Goal: Information Seeking & Learning: Learn about a topic

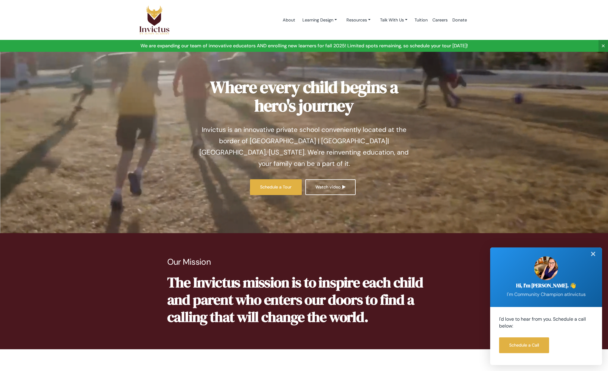
click at [593, 253] on div "✕" at bounding box center [593, 253] width 12 height 13
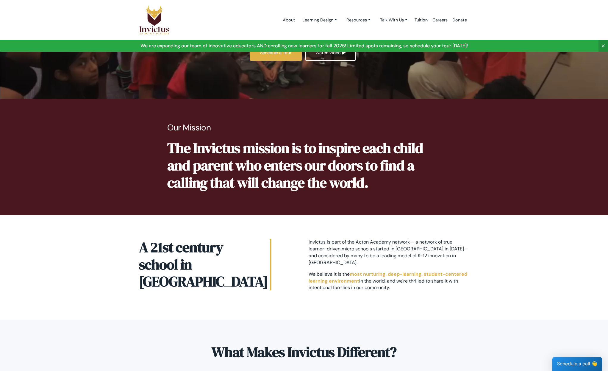
scroll to position [138, 0]
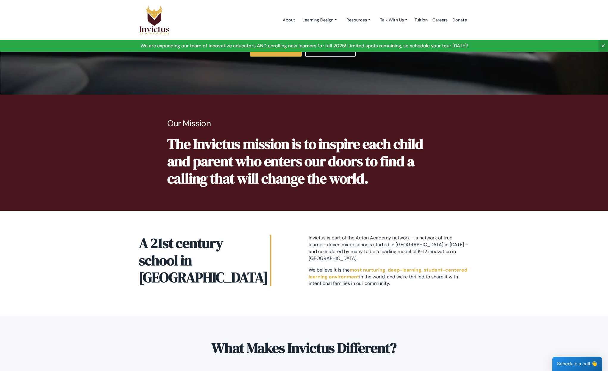
drag, startPoint x: 606, startPoint y: 66, endPoint x: 605, endPoint y: 70, distance: 4.0
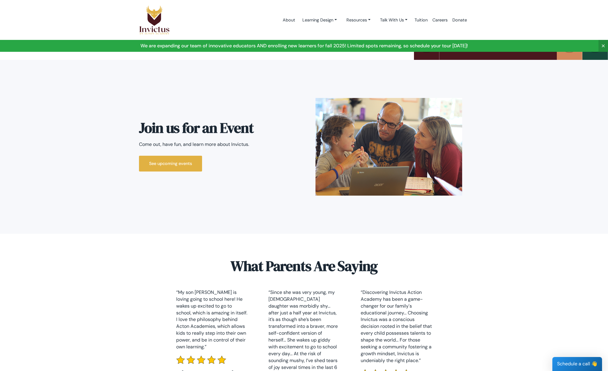
scroll to position [1367, 0]
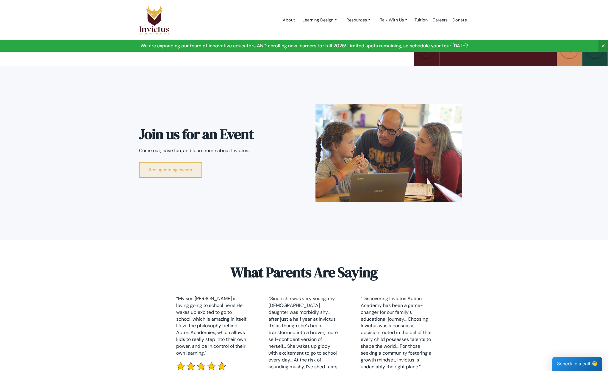
click at [192, 162] on link "See upcoming events" at bounding box center [170, 170] width 63 height 16
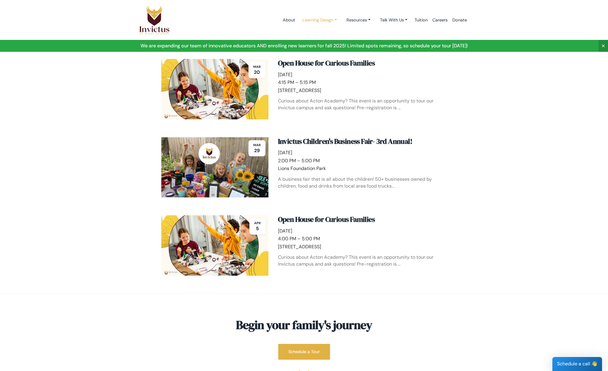
click at [324, 21] on link "Learning Design" at bounding box center [319, 20] width 44 height 11
click at [366, 21] on link "Resources" at bounding box center [358, 20] width 34 height 11
click at [404, 20] on link "Talk With Us" at bounding box center [393, 20] width 37 height 11
click at [365, 19] on link "Resources" at bounding box center [358, 20] width 34 height 11
click at [345, 46] on link "FAQ" at bounding box center [365, 45] width 47 height 11
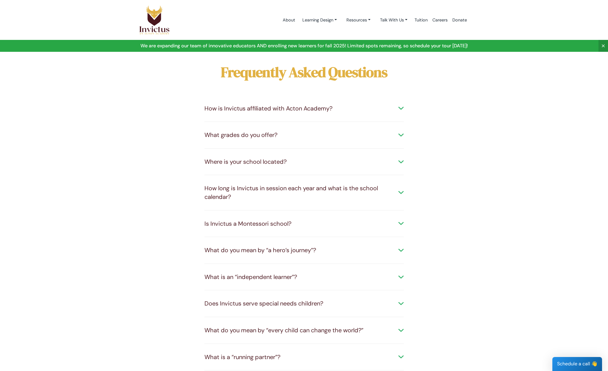
click at [399, 192] on div "How long is Invictus in session each year and what is the school calendar?" at bounding box center [303, 192] width 199 height 17
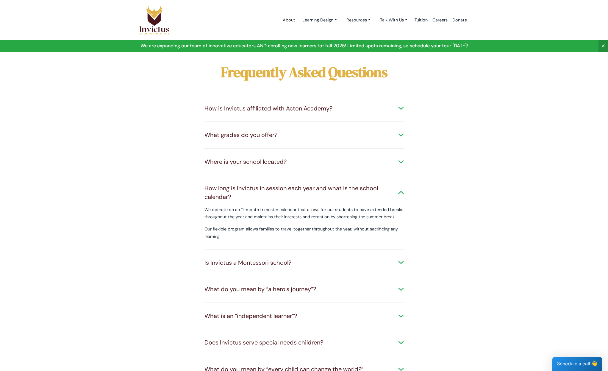
click at [402, 191] on div "How long is Invictus in session each year and what is the school calendar?" at bounding box center [303, 192] width 199 height 17
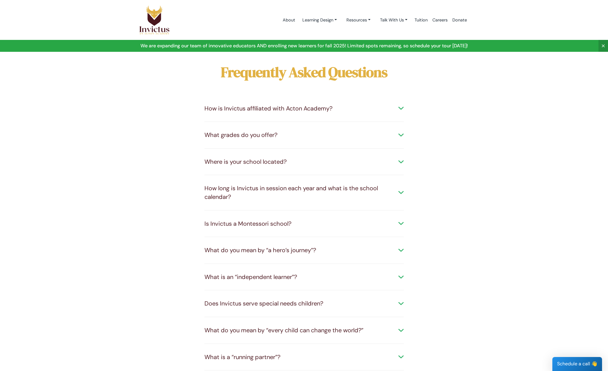
click at [399, 223] on div "Is Invictus a Montessori school?" at bounding box center [303, 223] width 199 height 9
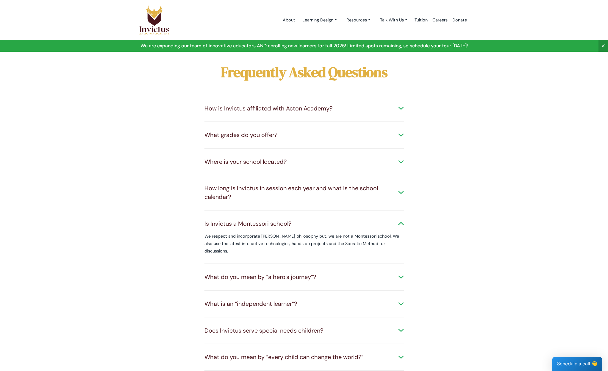
click at [399, 222] on div "Is Invictus a Montessori school?" at bounding box center [303, 223] width 199 height 9
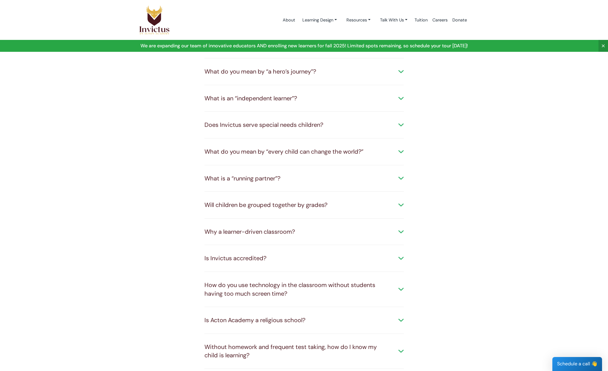
scroll to position [208, 0]
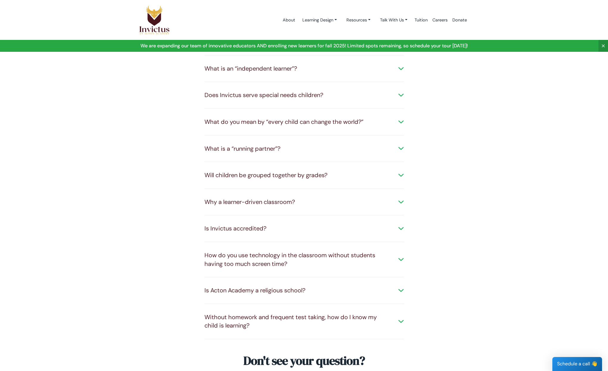
click at [399, 225] on div "Is Invictus accredited?" at bounding box center [303, 228] width 199 height 9
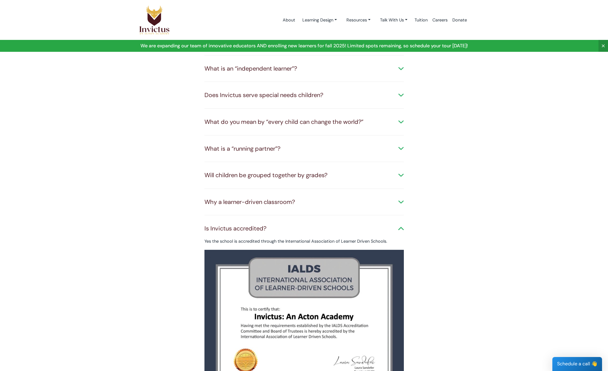
click at [399, 225] on div "Is Invictus accredited?" at bounding box center [303, 228] width 199 height 9
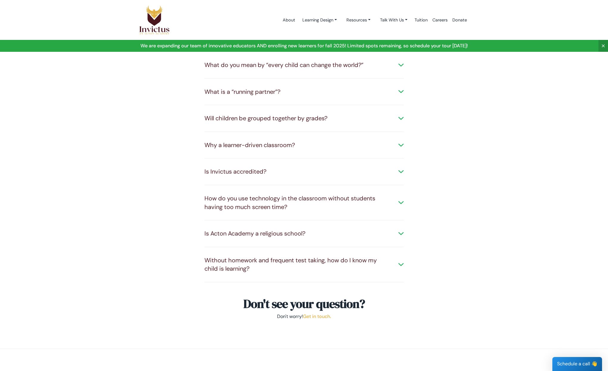
scroll to position [268, 0]
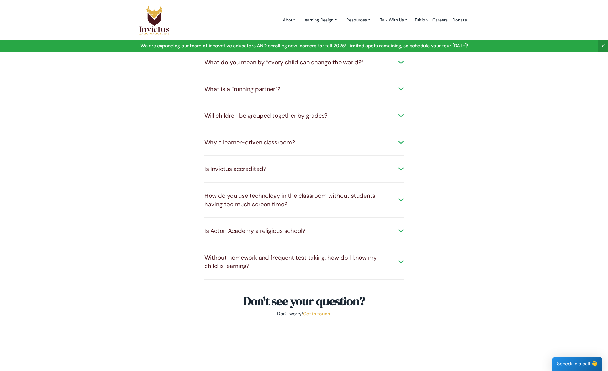
click at [401, 201] on div "How do you use technology in the classroom without students having too much scr…" at bounding box center [303, 199] width 199 height 17
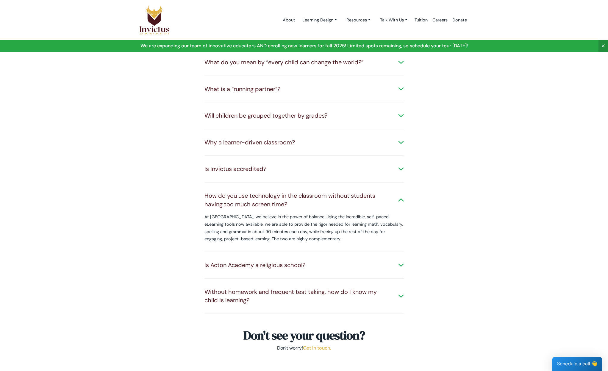
click at [401, 201] on div "How do you use technology in the classroom without students having too much scr…" at bounding box center [303, 199] width 199 height 17
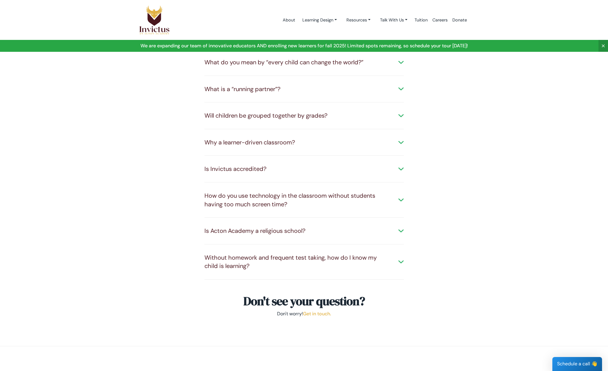
click at [399, 232] on div "Is Acton Academy a religious school?" at bounding box center [303, 230] width 199 height 9
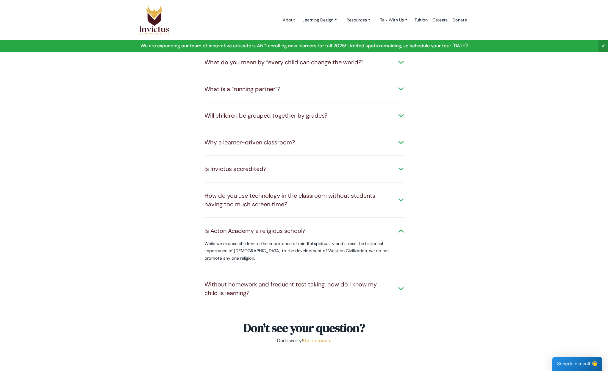
click at [399, 231] on div "Is Acton Academy a religious school?" at bounding box center [303, 230] width 199 height 9
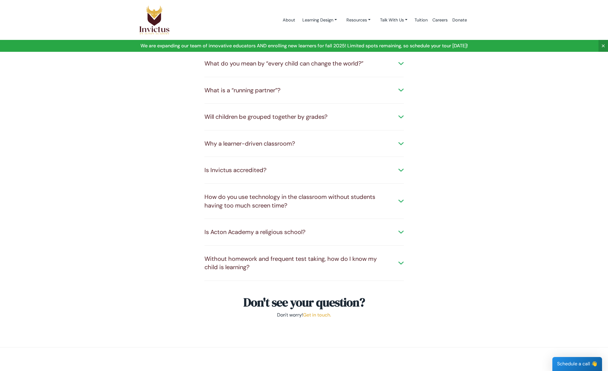
scroll to position [0, 0]
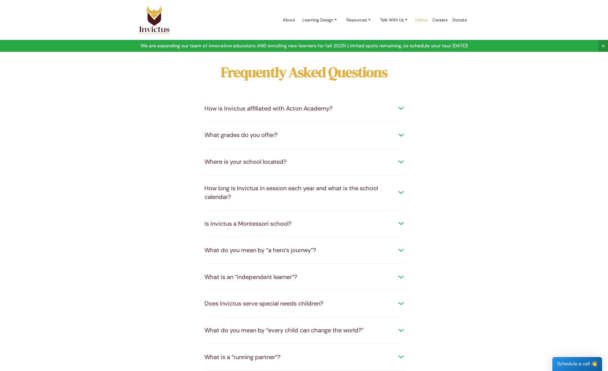
click at [423, 21] on link "Tuition" at bounding box center [421, 19] width 18 height 25
